Goal: Task Accomplishment & Management: Use online tool/utility

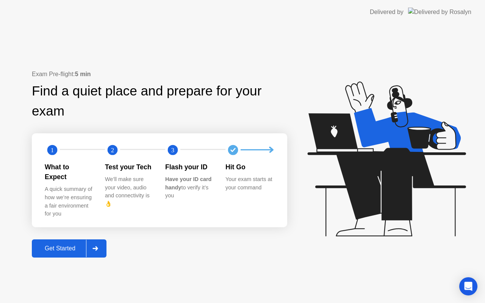
click at [52, 245] on div "Get Started" at bounding box center [60, 248] width 52 height 7
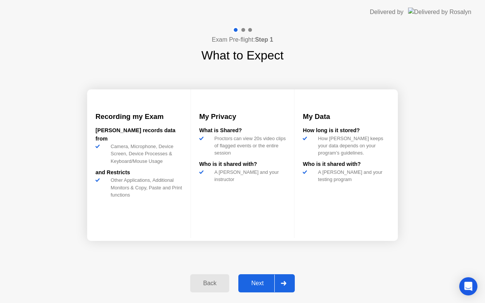
click at [260, 283] on div "Next" at bounding box center [258, 283] width 34 height 7
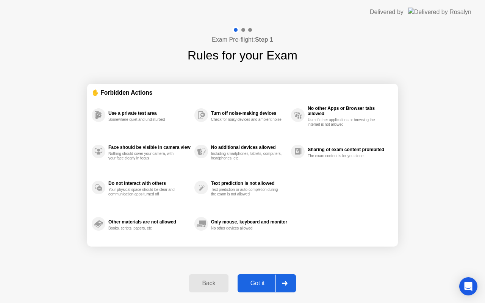
click at [258, 282] on div "Got it" at bounding box center [258, 283] width 36 height 7
select select "**********"
select select "*******"
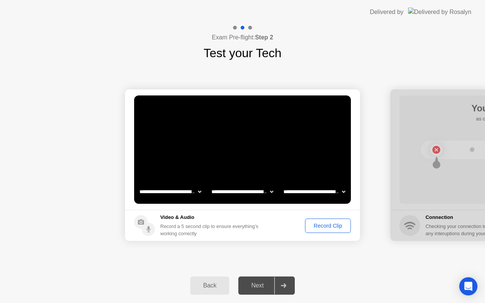
click at [319, 224] on div "Record Clip" at bounding box center [328, 226] width 41 height 6
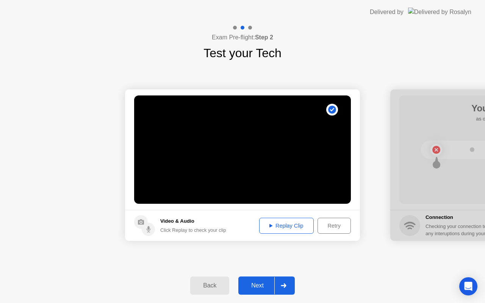
click at [255, 284] on div "Next" at bounding box center [258, 285] width 34 height 7
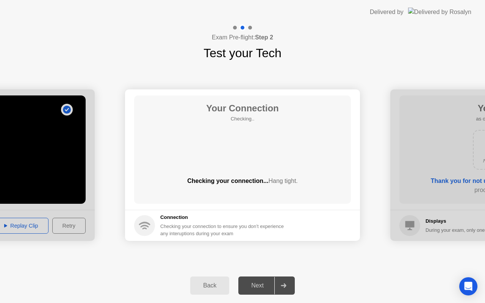
click at [255, 284] on div "Next" at bounding box center [258, 285] width 34 height 7
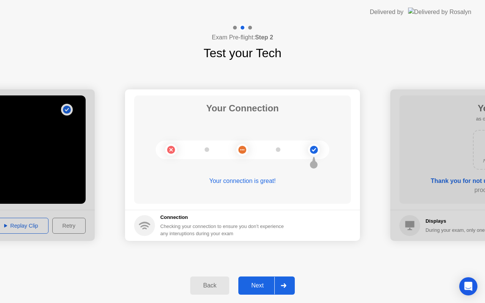
click at [258, 286] on div "Next" at bounding box center [258, 285] width 34 height 7
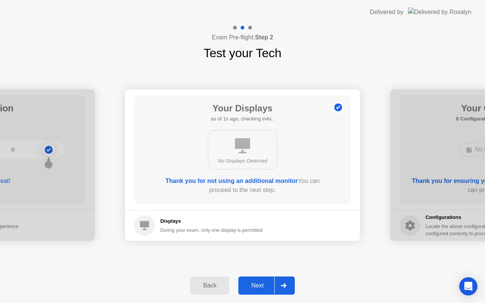
click at [258, 285] on div "Next" at bounding box center [258, 285] width 34 height 7
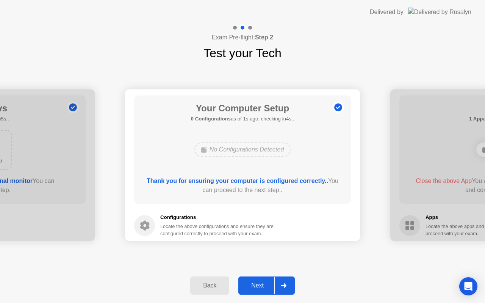
click at [258, 285] on div "Next" at bounding box center [258, 285] width 34 height 7
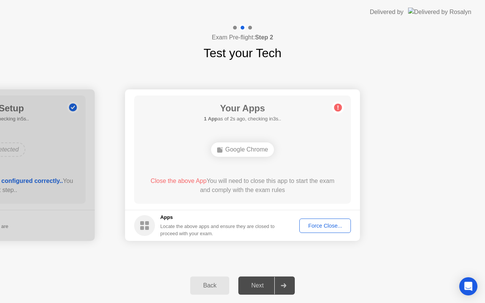
click at [317, 225] on div "Force Close..." at bounding box center [325, 226] width 46 height 6
click at [316, 226] on div "Force Close..." at bounding box center [325, 226] width 46 height 6
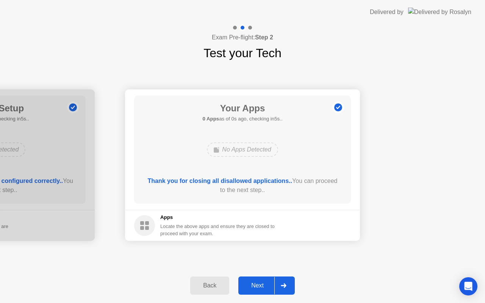
click at [264, 195] on div "Thank you for closing all disallowed applications.. You can proceed to the next…" at bounding box center [242, 187] width 195 height 21
click at [258, 285] on div "Next" at bounding box center [258, 285] width 34 height 7
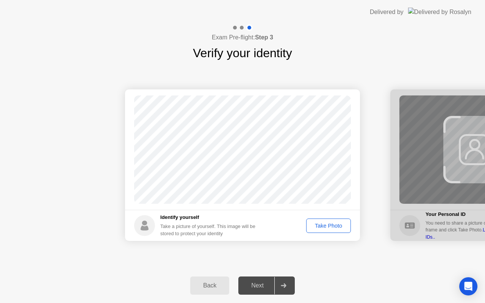
click at [322, 224] on div "Take Photo" at bounding box center [328, 226] width 39 height 6
click at [251, 285] on div "Next" at bounding box center [258, 285] width 34 height 7
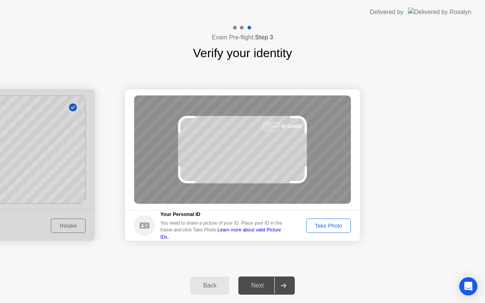
click at [321, 223] on div "Take Photo" at bounding box center [328, 226] width 39 height 6
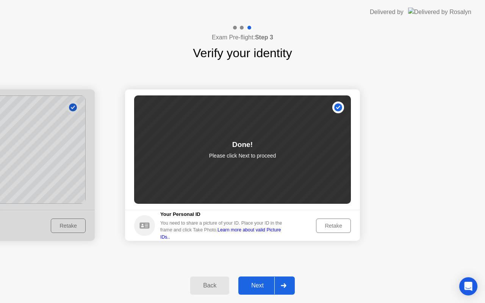
click at [254, 285] on div "Next" at bounding box center [258, 285] width 34 height 7
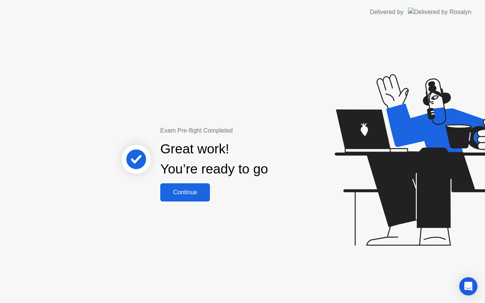
click at [183, 191] on div "Continue" at bounding box center [185, 192] width 45 height 7
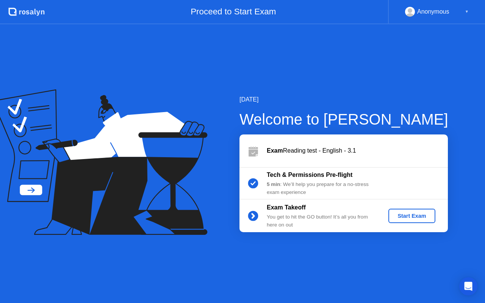
click at [405, 214] on div "Start Exam" at bounding box center [411, 216] width 41 height 6
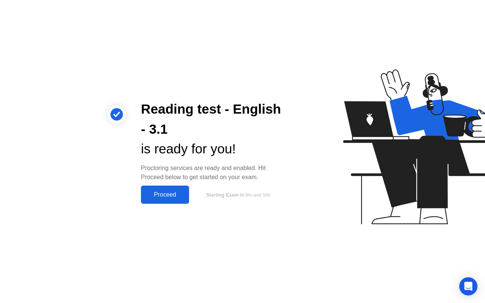
click at [158, 194] on div "Proceed" at bounding box center [165, 194] width 44 height 7
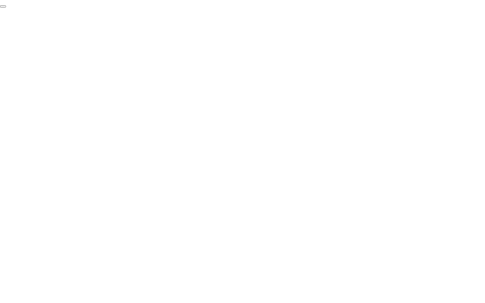
click div "End Proctoring Session"
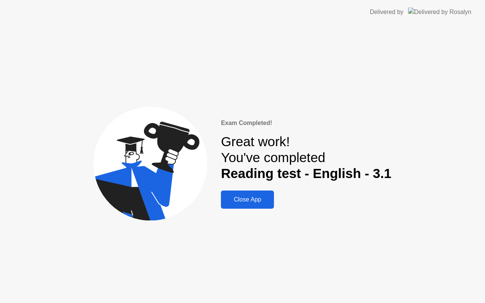
click at [252, 198] on div "Close App" at bounding box center [247, 199] width 49 height 7
